Goal: Information Seeking & Learning: Learn about a topic

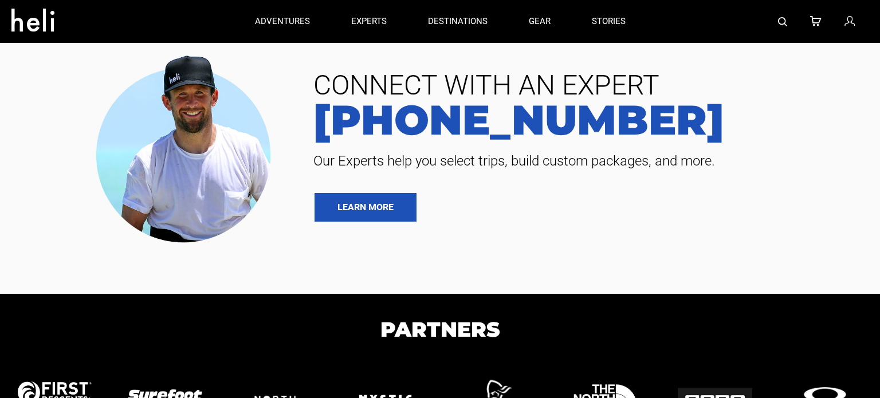
type input "Heli Skiing"
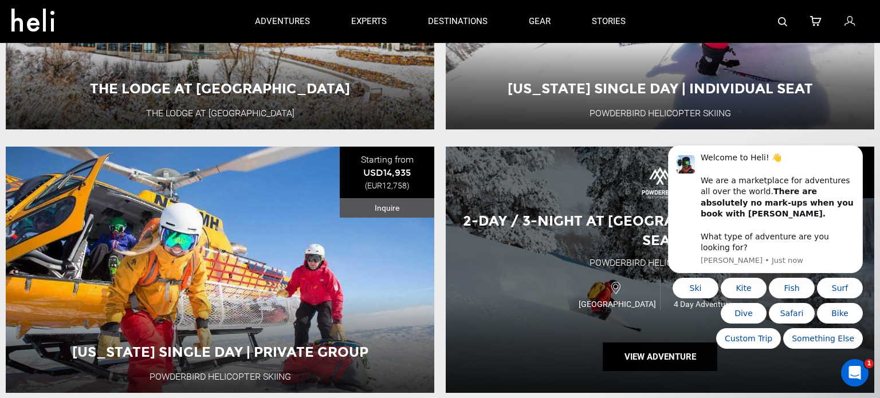
scroll to position [1361, 0]
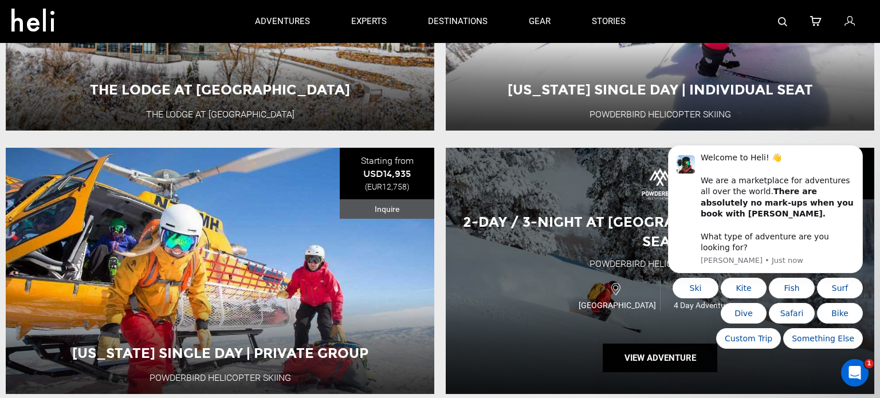
click at [542, 298] on div "USA 4 Day Adventure" at bounding box center [660, 295] width 257 height 38
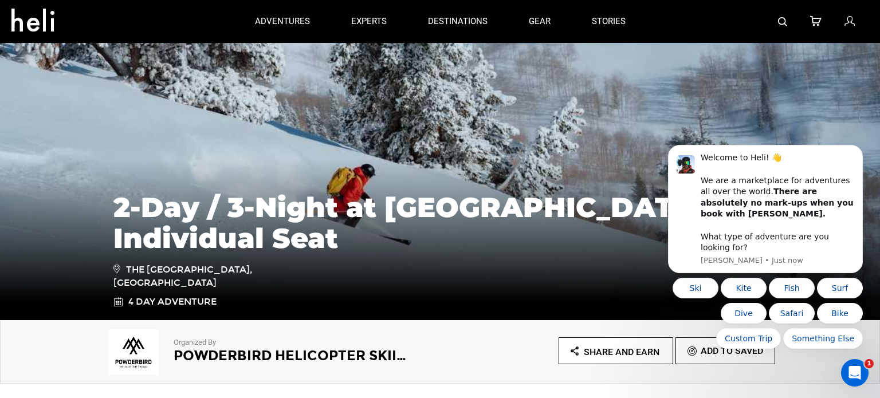
scroll to position [67, 0]
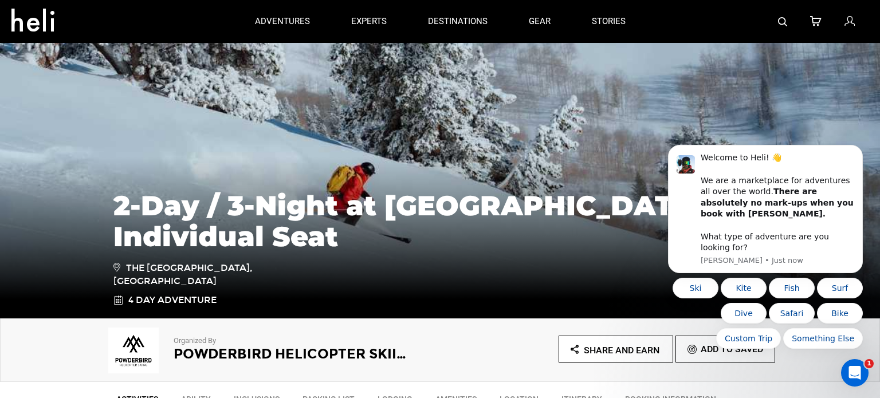
drag, startPoint x: 129, startPoint y: 267, endPoint x: 269, endPoint y: 267, distance: 139.8
click at [269, 267] on span "The [GEOGRAPHIC_DATA], [GEOGRAPHIC_DATA]" at bounding box center [194, 275] width 163 height 28
copy span "The Cliff Lodge, Snowbird"
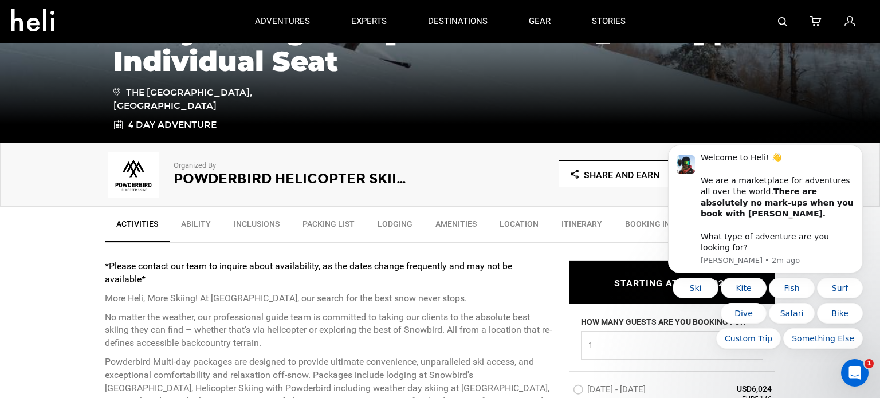
scroll to position [0, 0]
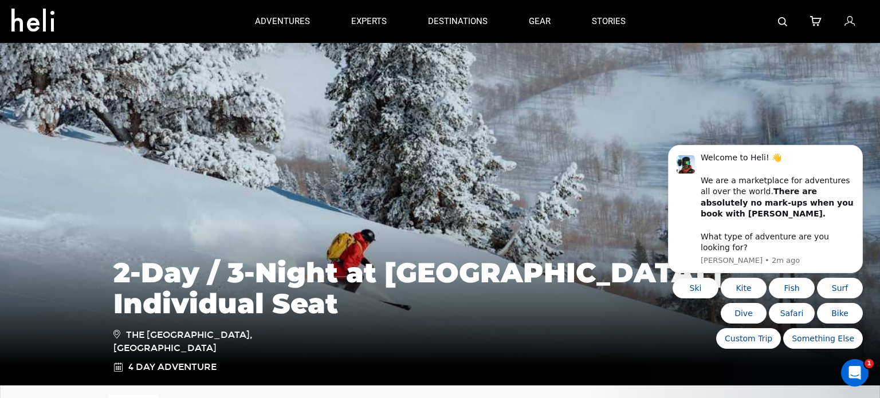
type input "Heli Skiing"
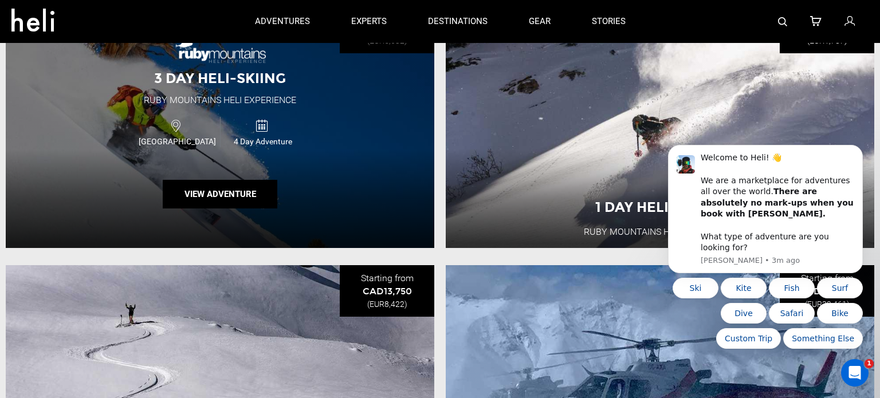
scroll to position [2560, 0]
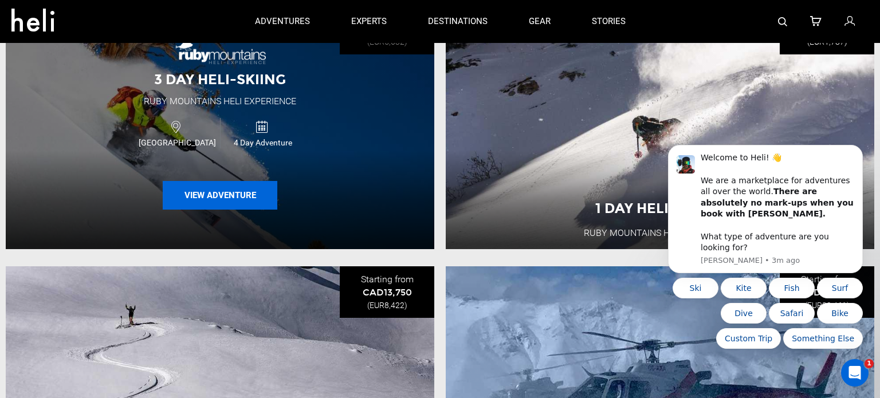
click at [236, 197] on button "View Adventure" at bounding box center [220, 195] width 115 height 29
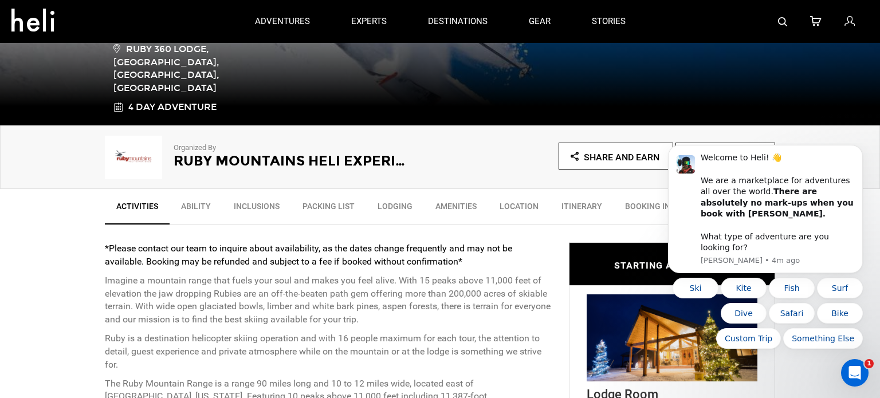
scroll to position [254, 0]
